Goal: Task Accomplishment & Management: Complete application form

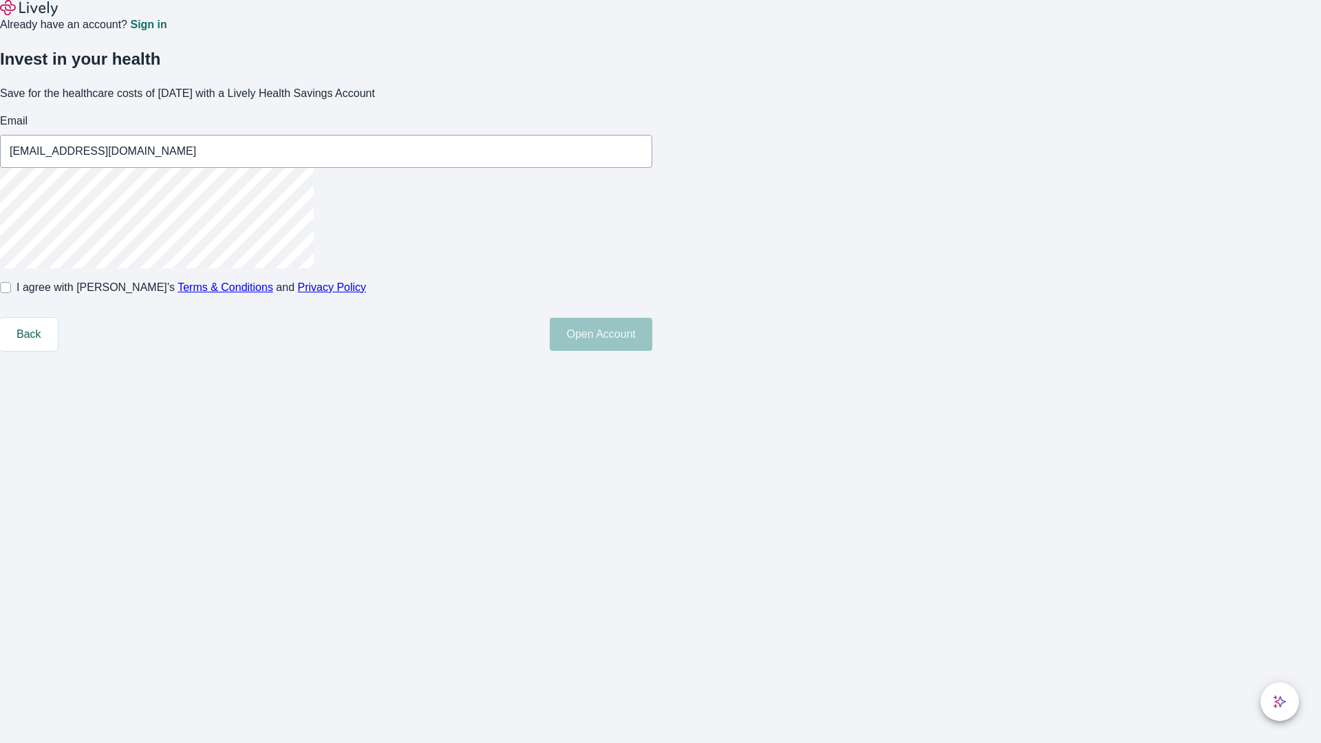
click at [11, 293] on input "I agree with Lively’s Terms & Conditions and Privacy Policy" at bounding box center [5, 287] width 11 height 11
checkbox input "true"
click at [652, 351] on button "Open Account" at bounding box center [601, 334] width 102 height 33
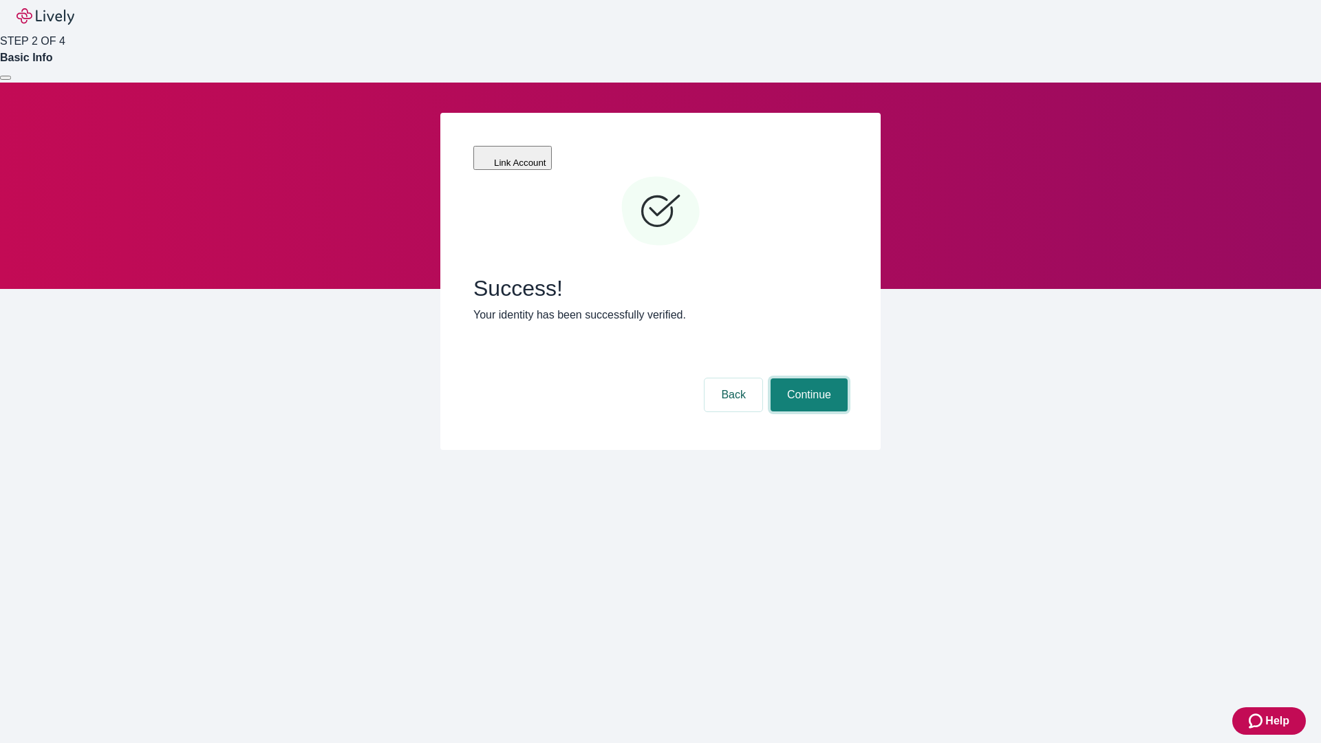
click at [807, 378] on button "Continue" at bounding box center [808, 394] width 77 height 33
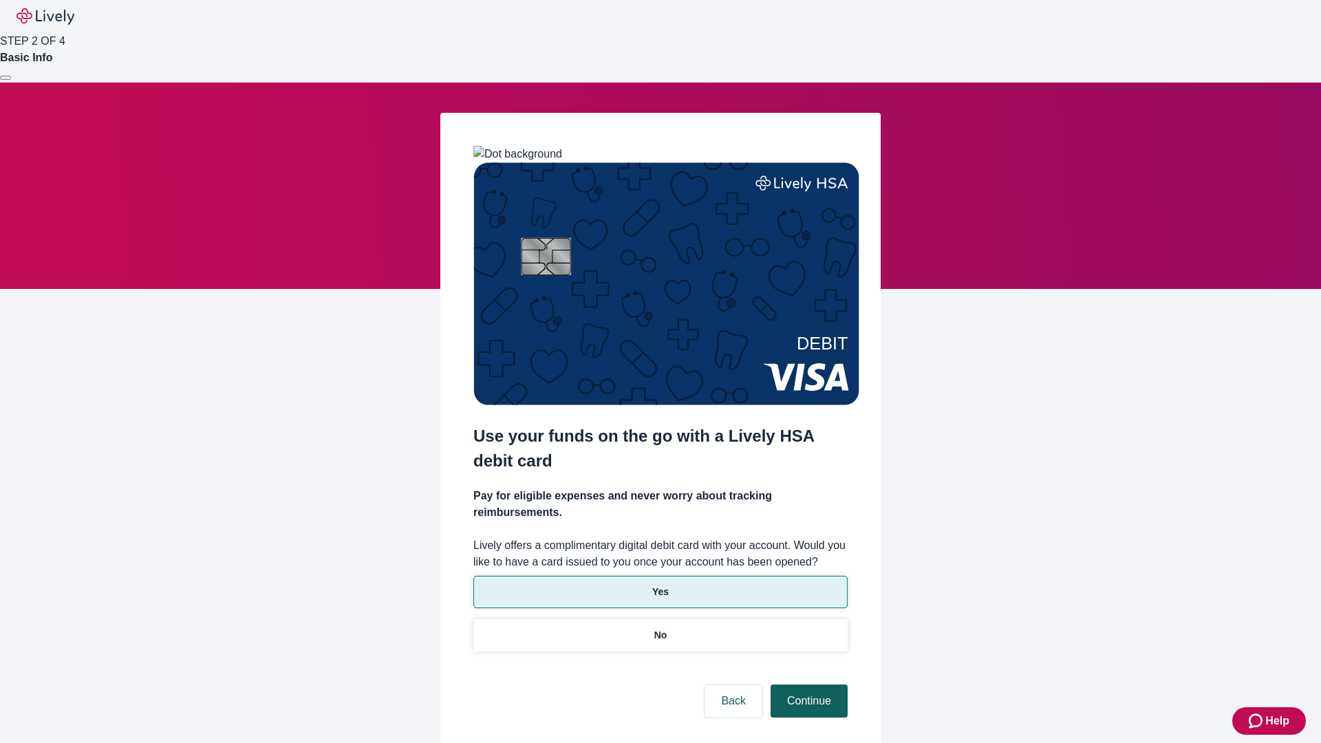
click at [660, 585] on p "Yes" at bounding box center [660, 592] width 17 height 14
click at [807, 684] on button "Continue" at bounding box center [808, 700] width 77 height 33
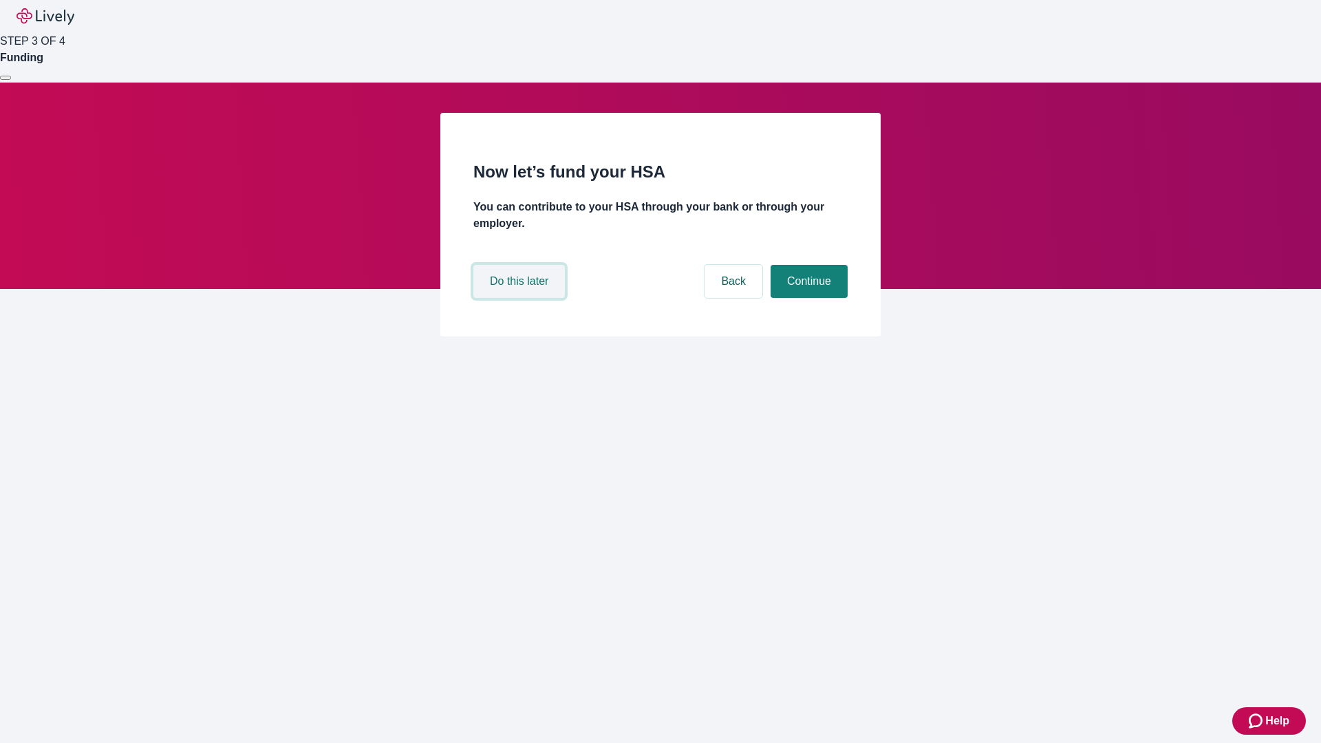
click at [521, 298] on button "Do this later" at bounding box center [518, 281] width 91 height 33
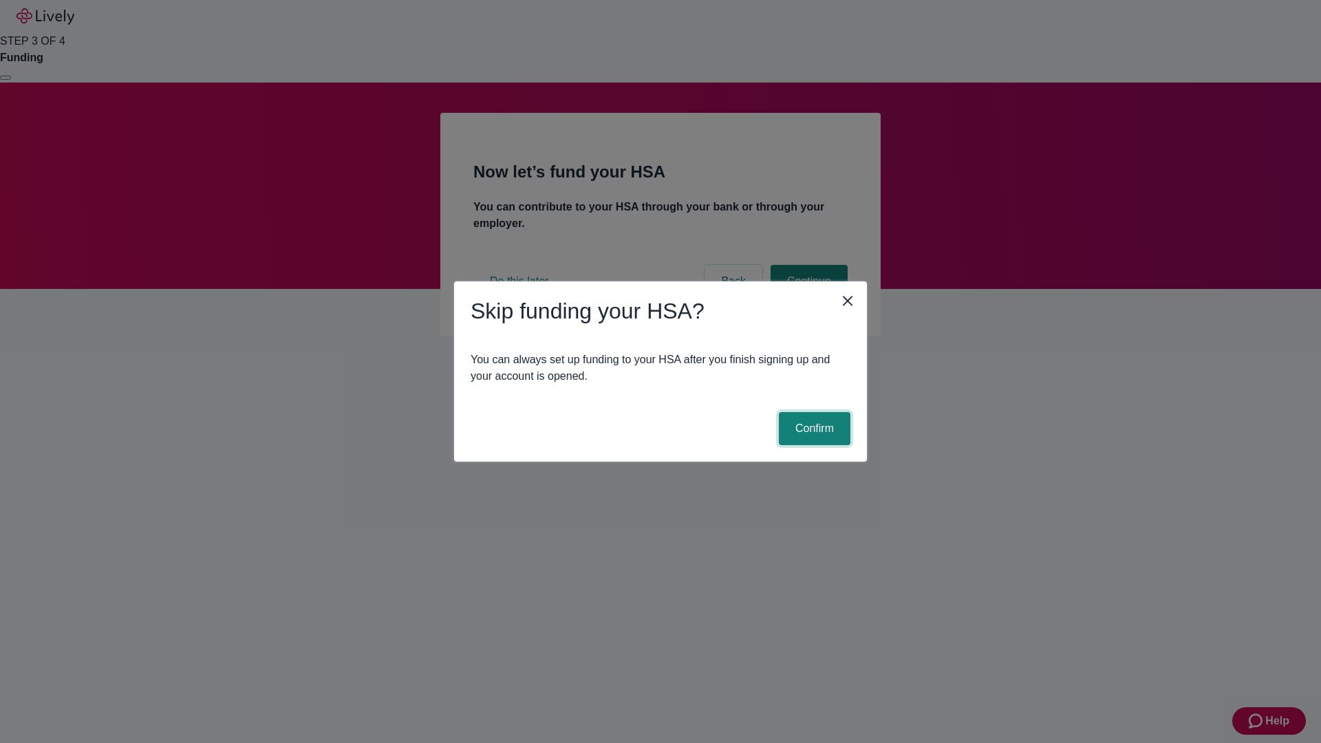
click at [812, 429] on button "Confirm" at bounding box center [815, 428] width 72 height 33
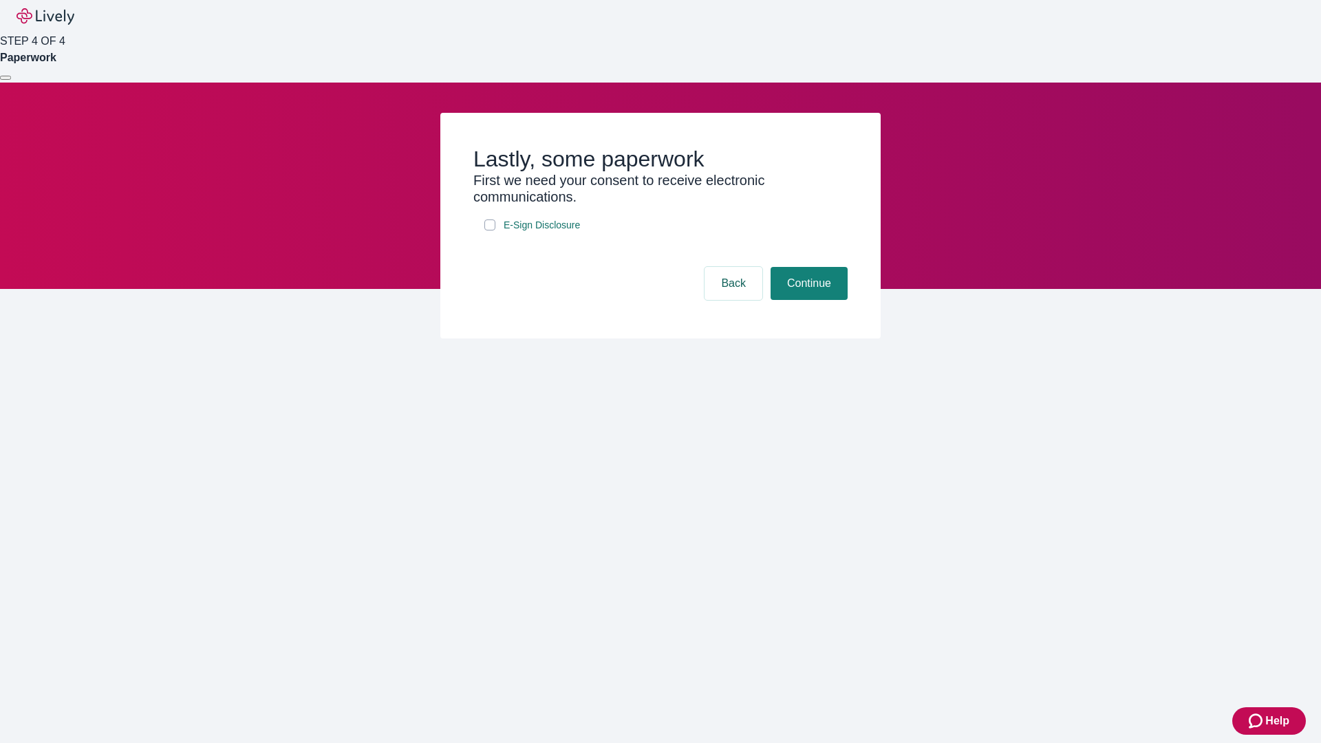
click at [490, 230] on input "E-Sign Disclosure" at bounding box center [489, 224] width 11 height 11
checkbox input "true"
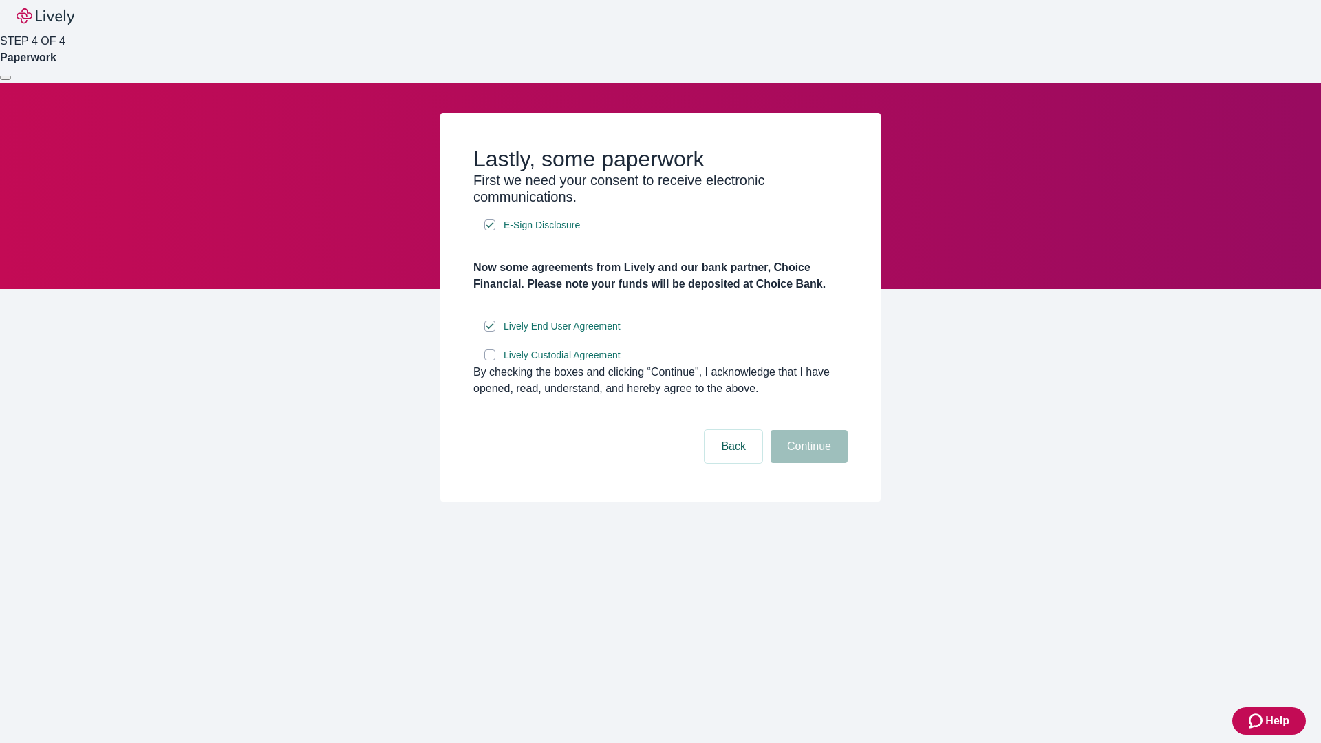
click at [490, 360] on input "Lively Custodial Agreement" at bounding box center [489, 354] width 11 height 11
checkbox input "true"
click at [807, 463] on button "Continue" at bounding box center [808, 446] width 77 height 33
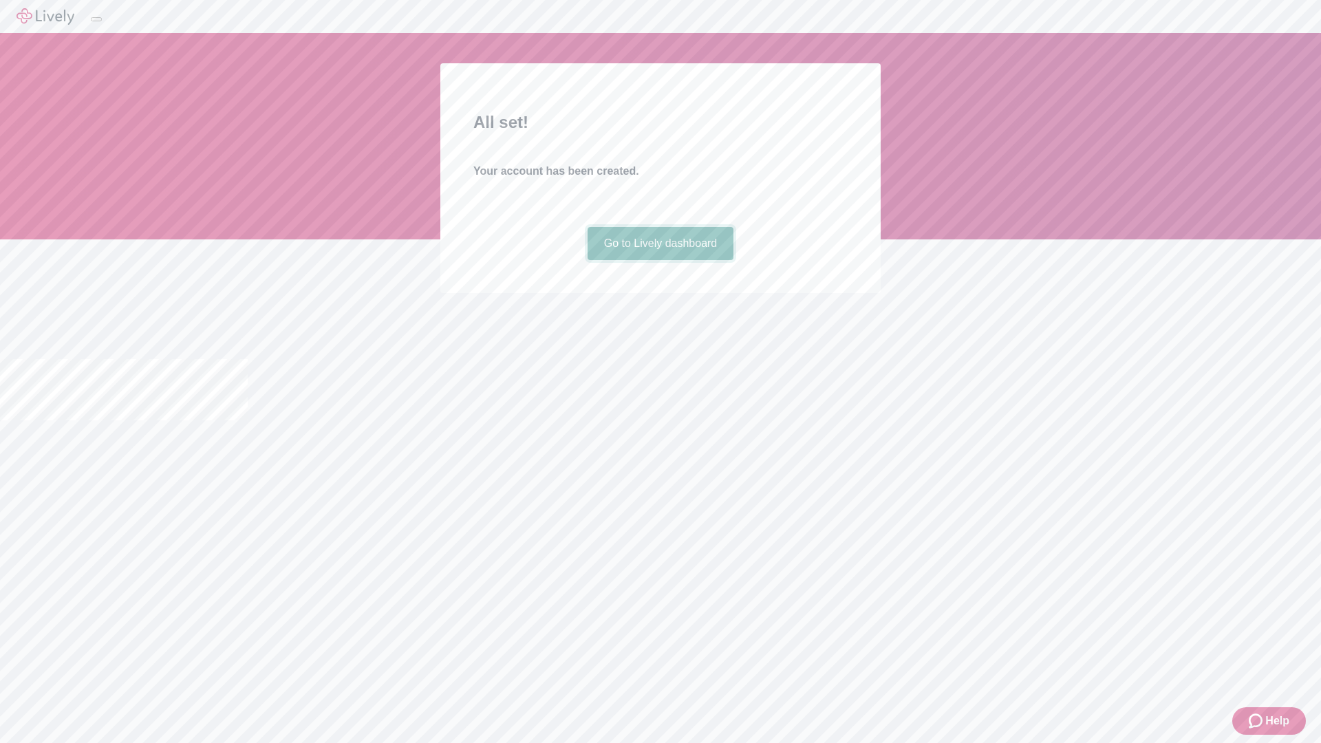
click at [660, 260] on link "Go to Lively dashboard" at bounding box center [660, 243] width 147 height 33
